Goal: Check status: Check status

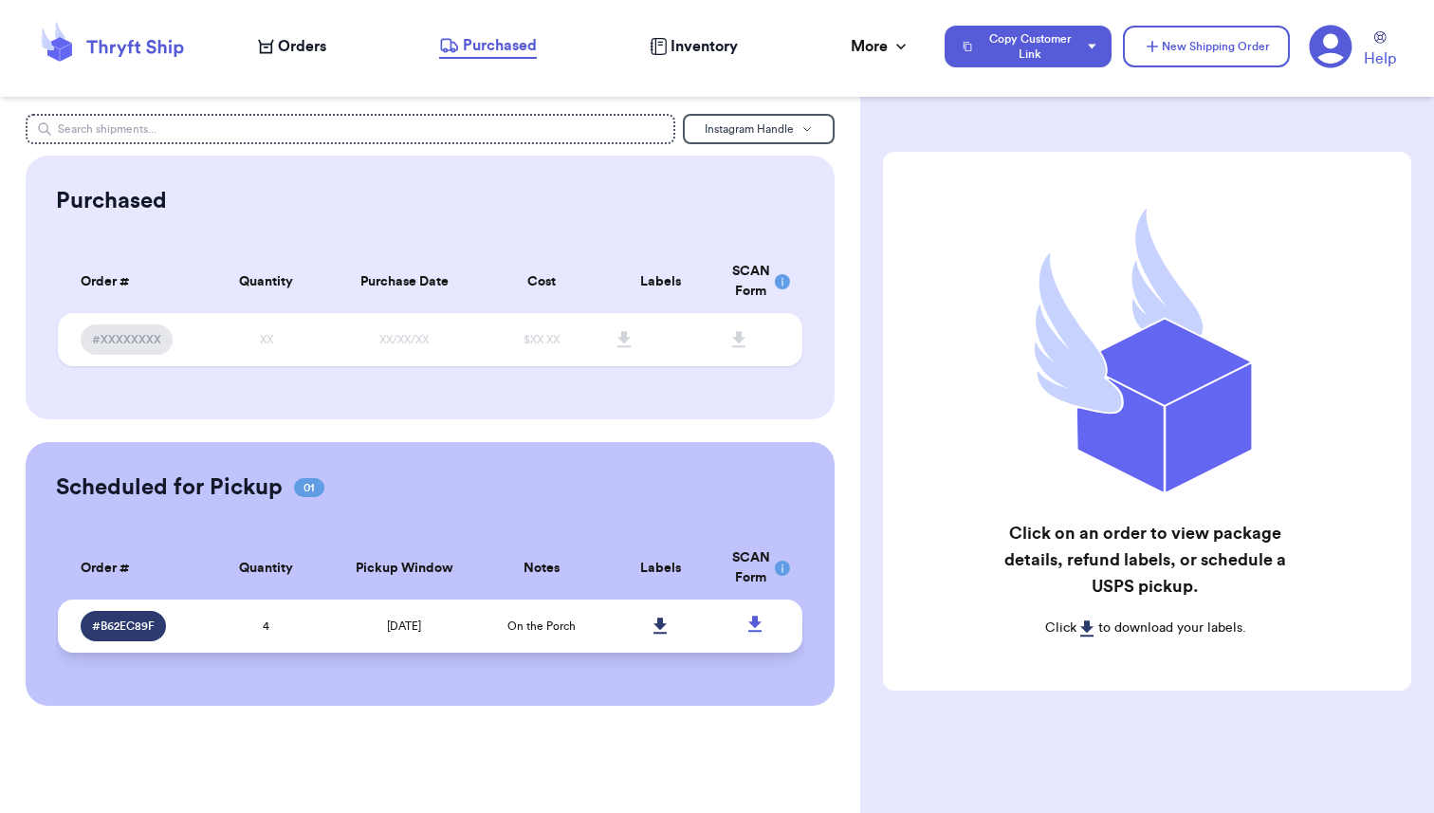
click at [357, 626] on td "[DATE]" at bounding box center [404, 625] width 156 height 53
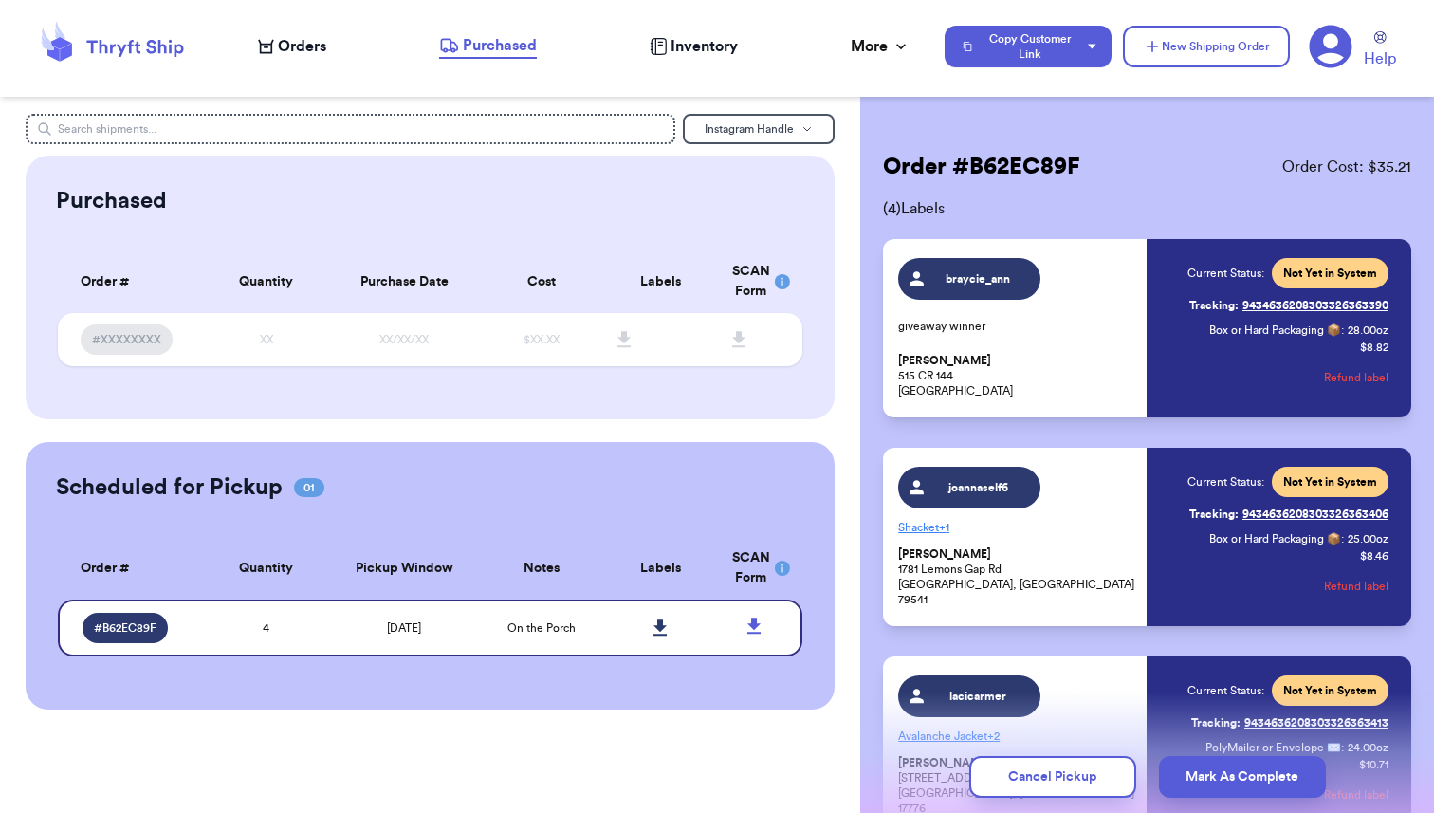
click at [1309, 309] on link "Tracking: 9434636208303326363390" at bounding box center [1288, 305] width 199 height 30
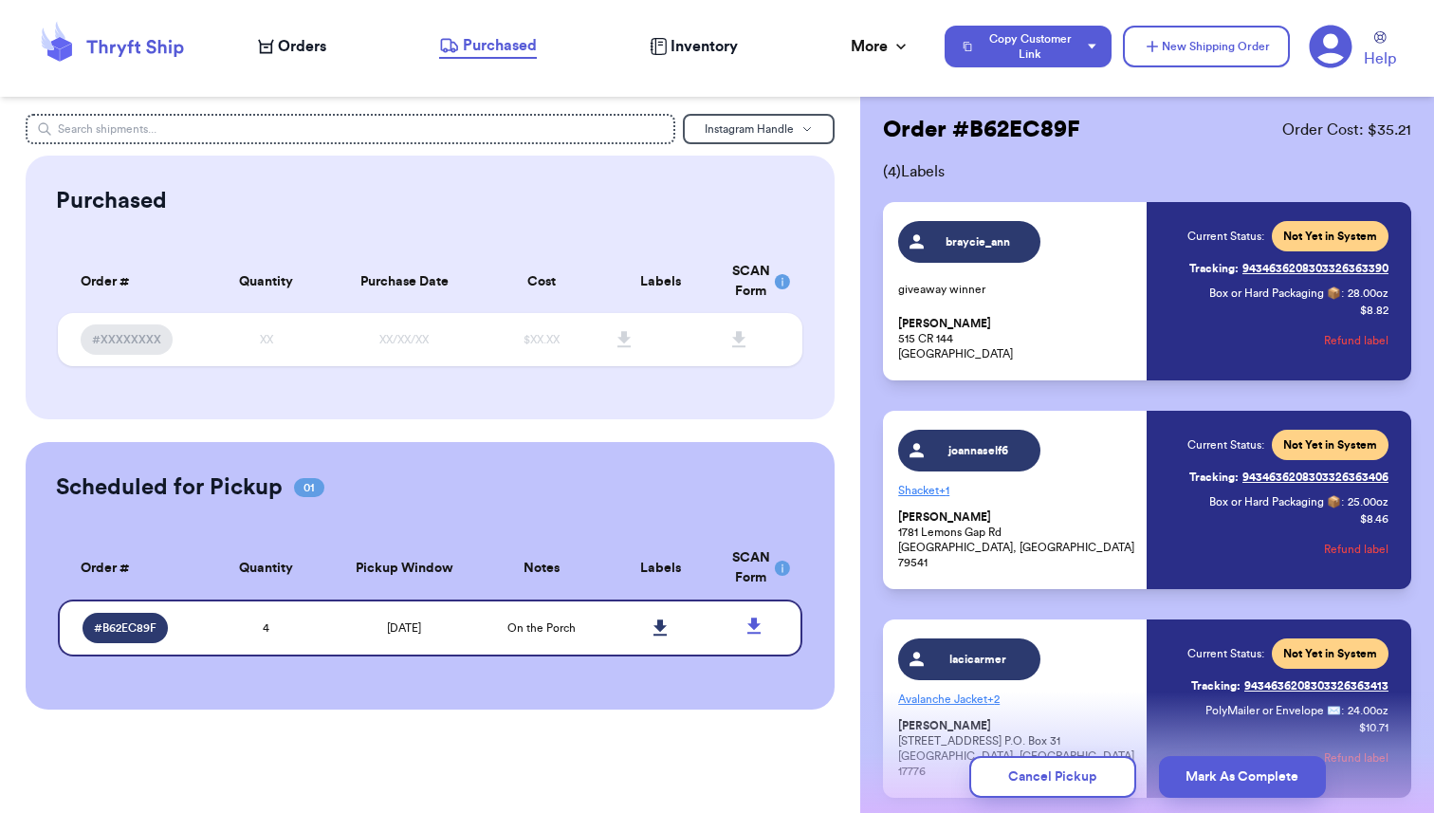
scroll to position [41, 0]
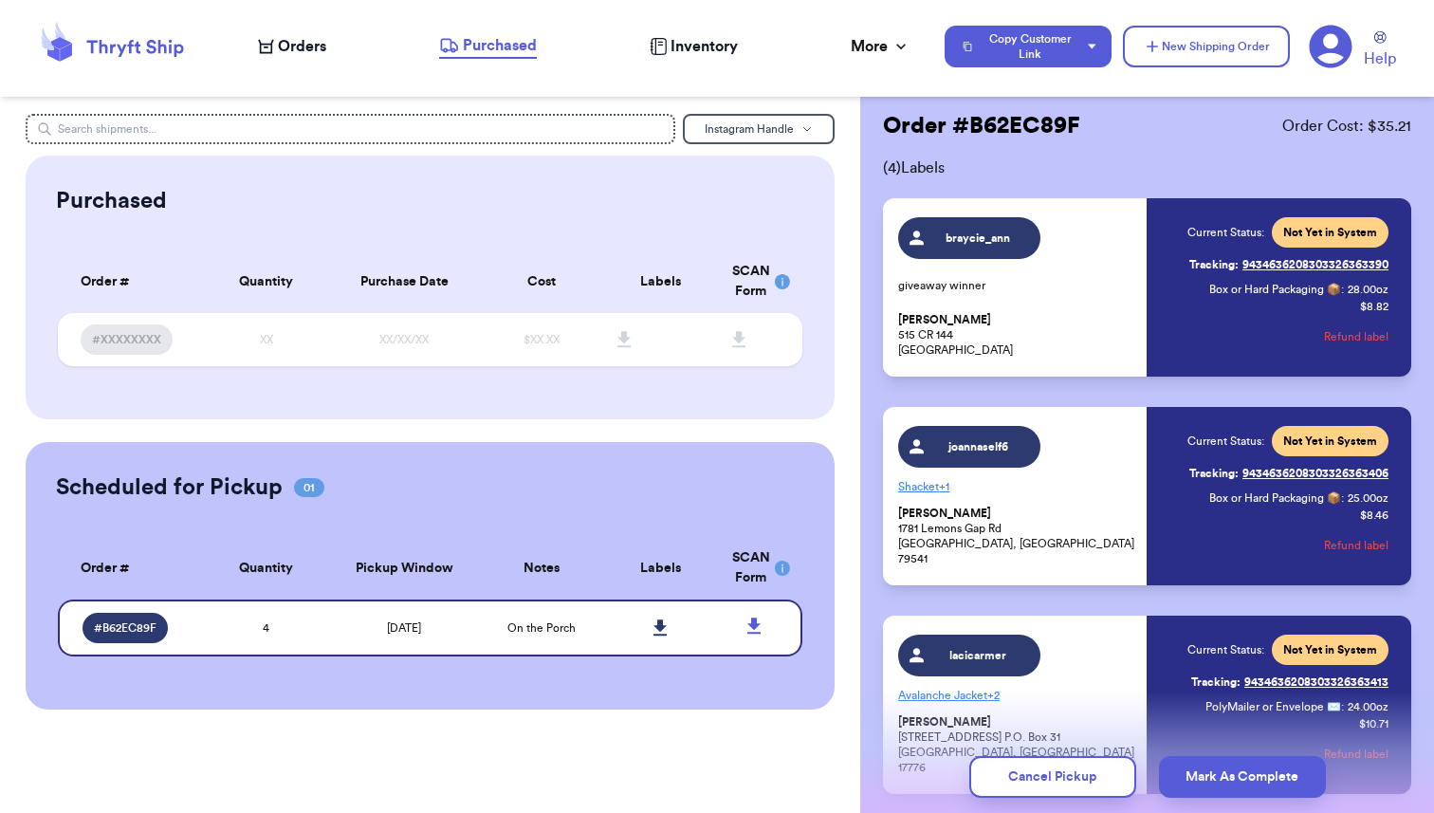
click at [1264, 467] on link "Tracking: 9434636208303326363406" at bounding box center [1288, 473] width 199 height 30
click at [1262, 682] on link "Tracking: 9434636208303326363413" at bounding box center [1289, 682] width 197 height 30
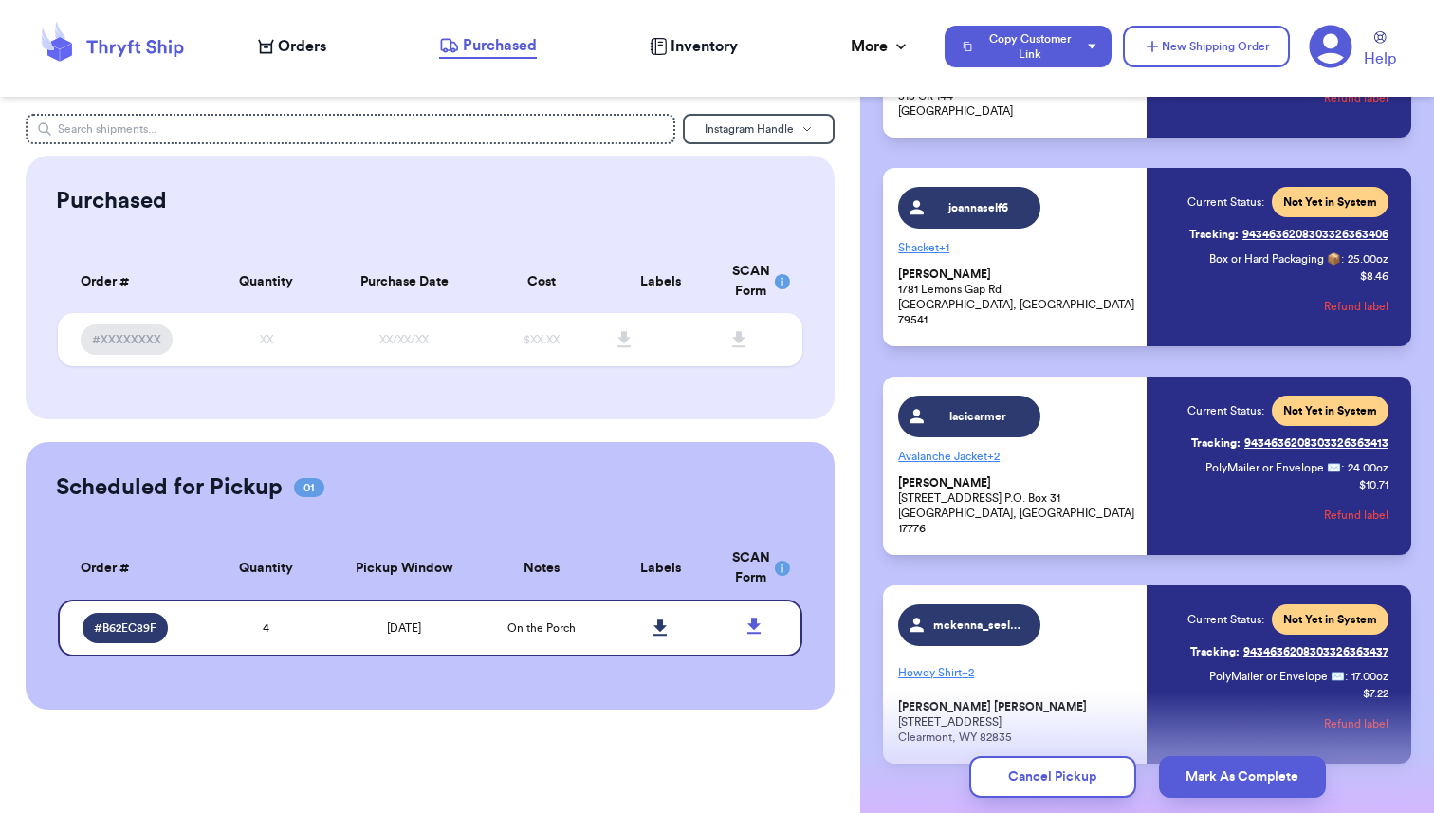
scroll to position [330, 0]
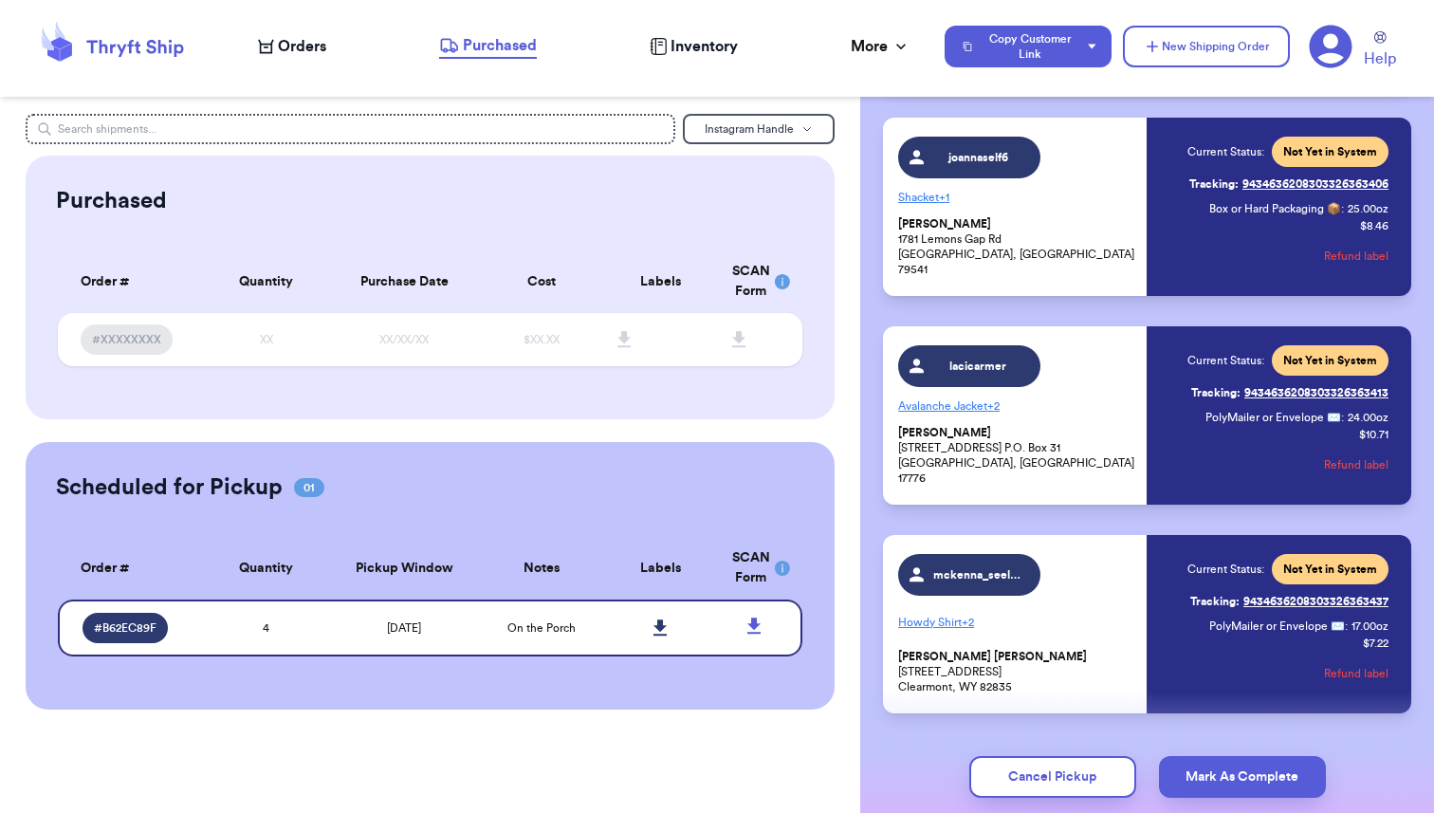
click at [1270, 606] on link "Tracking: 9434636208303326363437" at bounding box center [1289, 601] width 198 height 30
